Goal: Task Accomplishment & Management: Use online tool/utility

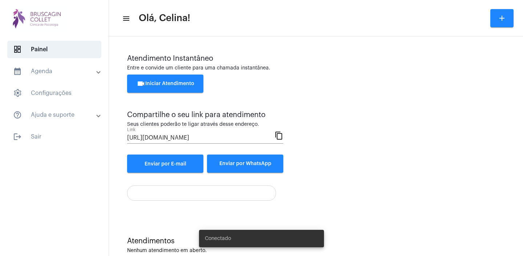
click at [164, 82] on span "videocam Iniciar Atendimento" at bounding box center [166, 83] width 58 height 5
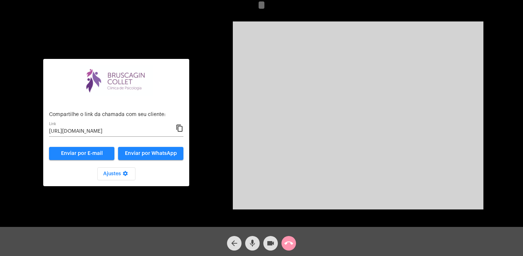
click at [181, 130] on mat-icon "content_copy" at bounding box center [180, 128] width 8 height 9
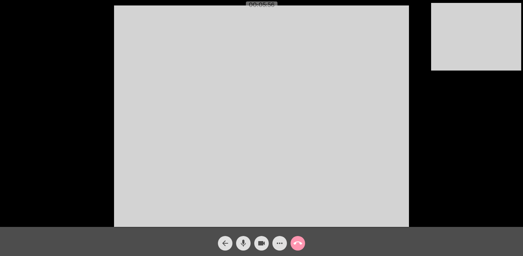
click at [299, 242] on mat-icon "call_end" at bounding box center [298, 243] width 9 height 9
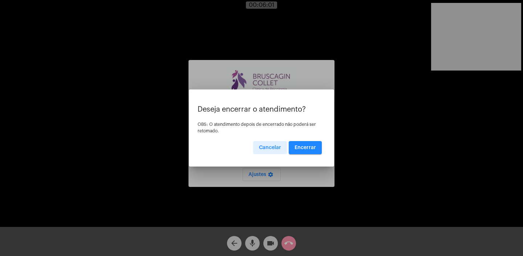
click at [313, 145] on span "Encerrar" at bounding box center [305, 147] width 21 height 5
